Goal: Information Seeking & Learning: Find contact information

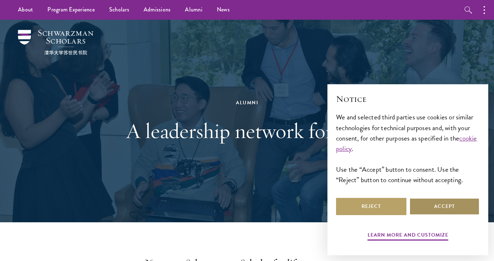
click at [430, 204] on button "Accept" at bounding box center [444, 206] width 70 height 17
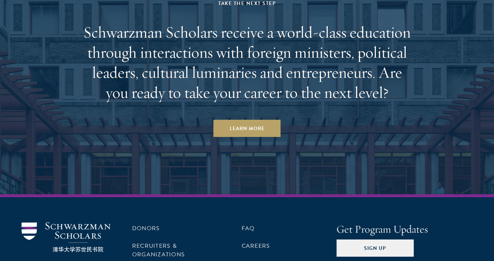
scroll to position [3153, 0]
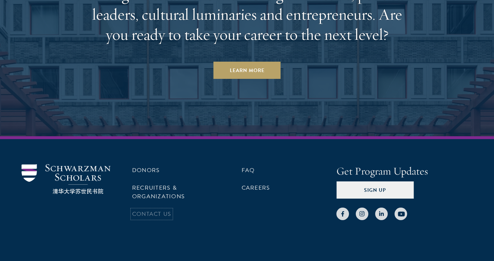
click at [155, 210] on link "Contact Us" at bounding box center [151, 214] width 39 height 9
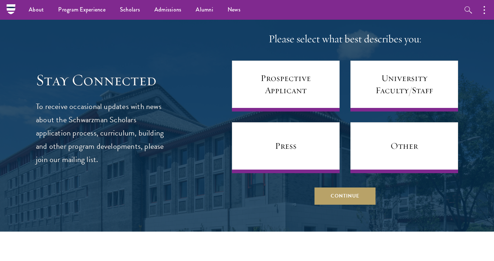
scroll to position [381, 0]
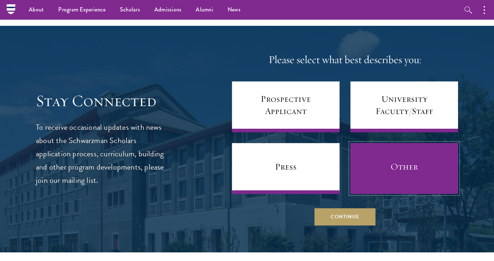
click at [378, 178] on link "Other" at bounding box center [404, 168] width 108 height 51
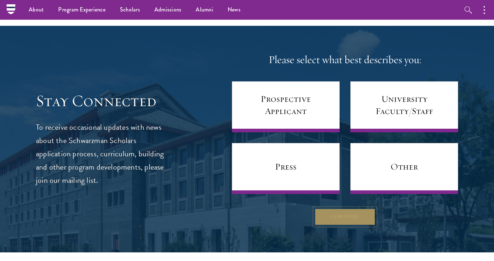
click at [338, 219] on button "Continue" at bounding box center [344, 216] width 61 height 17
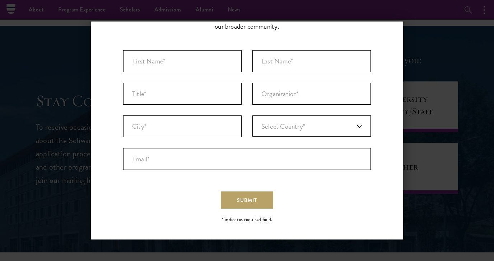
scroll to position [0, 0]
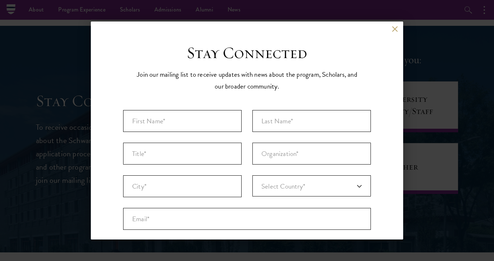
click at [391, 23] on div "Back Stay Connected Please select what best describes you: Prospective Applican…" at bounding box center [247, 131] width 312 height 218
click at [393, 26] on button at bounding box center [394, 29] width 6 height 6
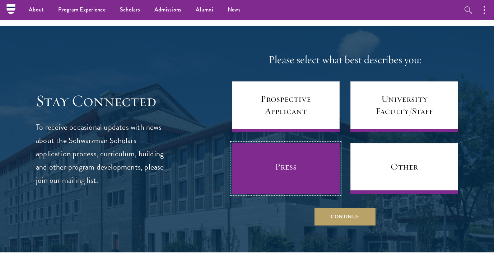
click at [279, 178] on link "Press" at bounding box center [286, 168] width 108 height 51
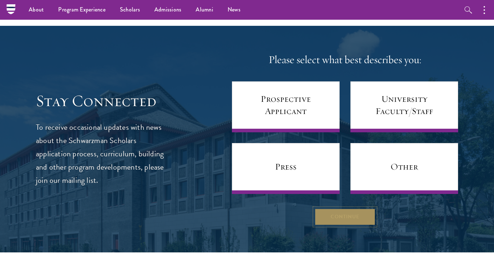
click at [350, 212] on button "Continue" at bounding box center [344, 216] width 61 height 17
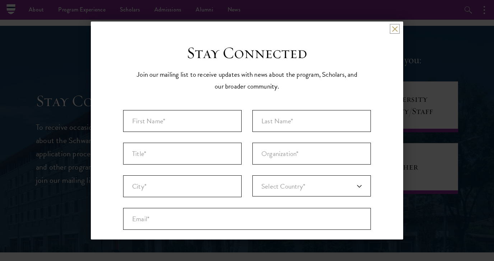
click at [393, 30] on button at bounding box center [394, 29] width 6 height 6
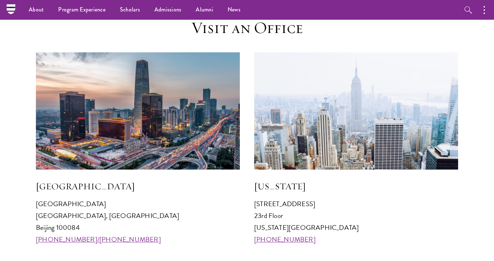
scroll to position [650, 0]
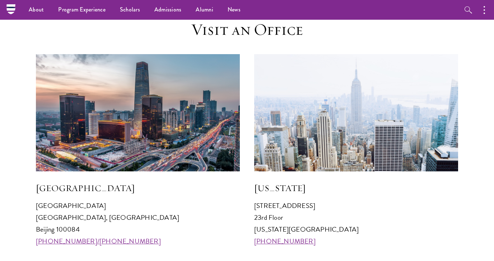
click at [182, 111] on img at bounding box center [138, 112] width 204 height 117
click at [290, 118] on img at bounding box center [356, 112] width 204 height 117
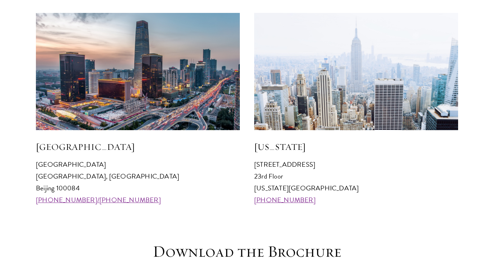
scroll to position [703, 0]
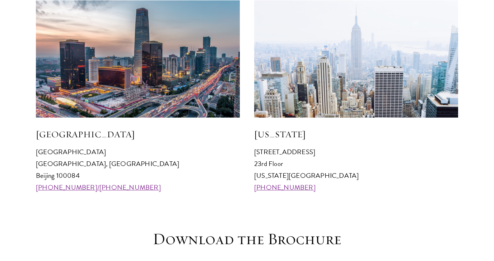
click at [267, 163] on p "[STREET_ADDRESS][US_STATE] [PHONE_NUMBER]" at bounding box center [356, 169] width 204 height 47
click at [251, 162] on div "[GEOGRAPHIC_DATA] [GEOGRAPHIC_DATA] 100084 [PHONE_NUMBER]/[PHONE_NUMBER] [US_ST…" at bounding box center [247, 96] width 422 height 193
drag, startPoint x: 251, startPoint y: 154, endPoint x: 319, endPoint y: 154, distance: 67.1
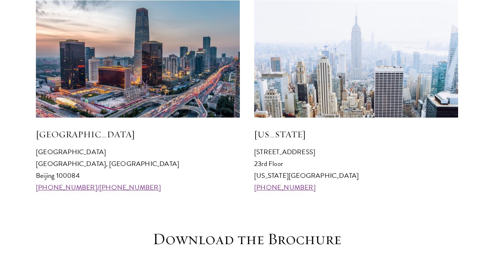
click at [319, 154] on div "[GEOGRAPHIC_DATA] [GEOGRAPHIC_DATA] 100084 [PHONE_NUMBER]/[PHONE_NUMBER] [US_ST…" at bounding box center [247, 96] width 422 height 193
copy p "[STREET_ADDRESS]"
click at [363, 171] on p "[STREET_ADDRESS][US_STATE] [PHONE_NUMBER]" at bounding box center [356, 169] width 204 height 47
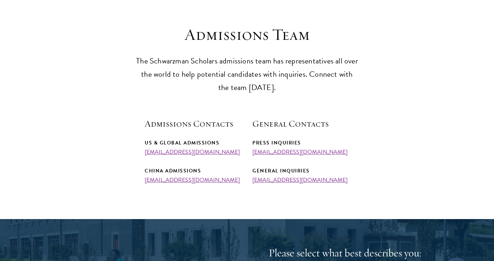
scroll to position [188, 0]
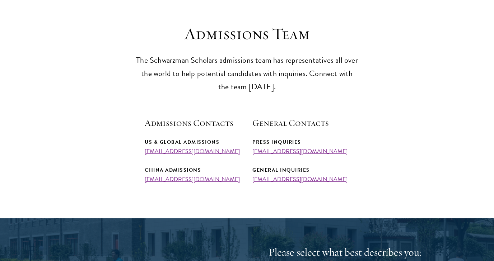
click at [378, 50] on section "Admissions Team The Schwarzman Scholars admissions team has representatives all…" at bounding box center [247, 103] width 494 height 159
click at [144, 61] on p "The Schwarzman Scholars admissions team has representatives all over the world …" at bounding box center [247, 74] width 222 height 40
click at [157, 59] on p "The Schwarzman Scholars admissions team has representatives all over the world …" at bounding box center [247, 74] width 222 height 40
copy p "Schwarzman"
